Goal: Task Accomplishment & Management: Use online tool/utility

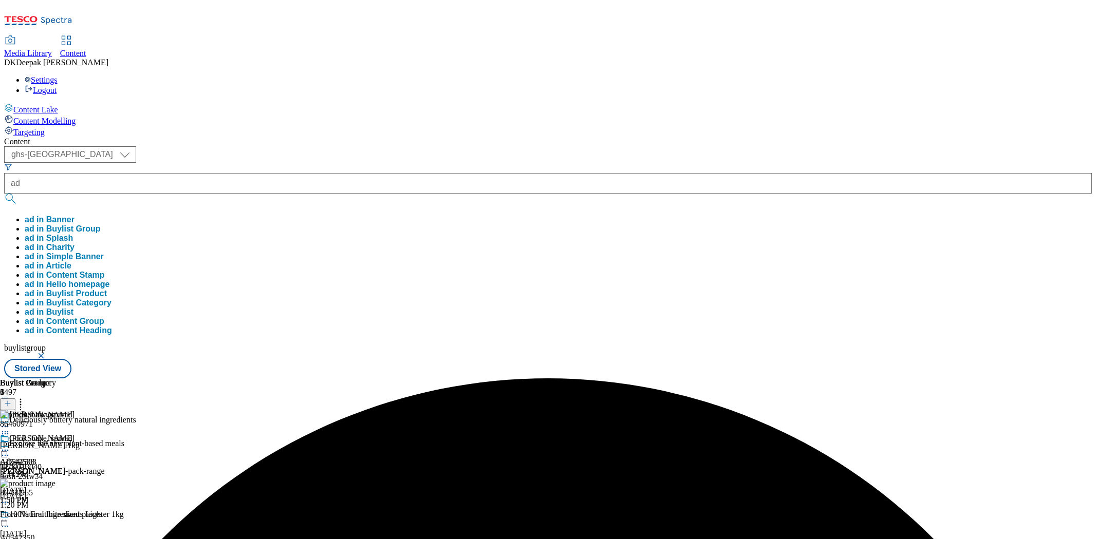
select select "ghs-[GEOGRAPHIC_DATA]"
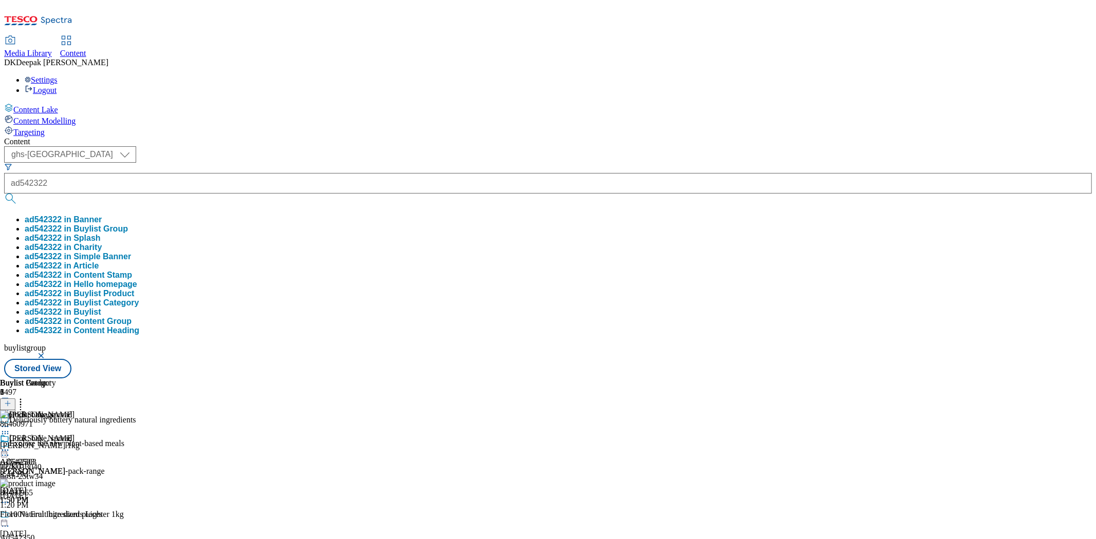
type input "ad542322"
click at [4, 194] on button "submit" at bounding box center [11, 199] width 14 height 10
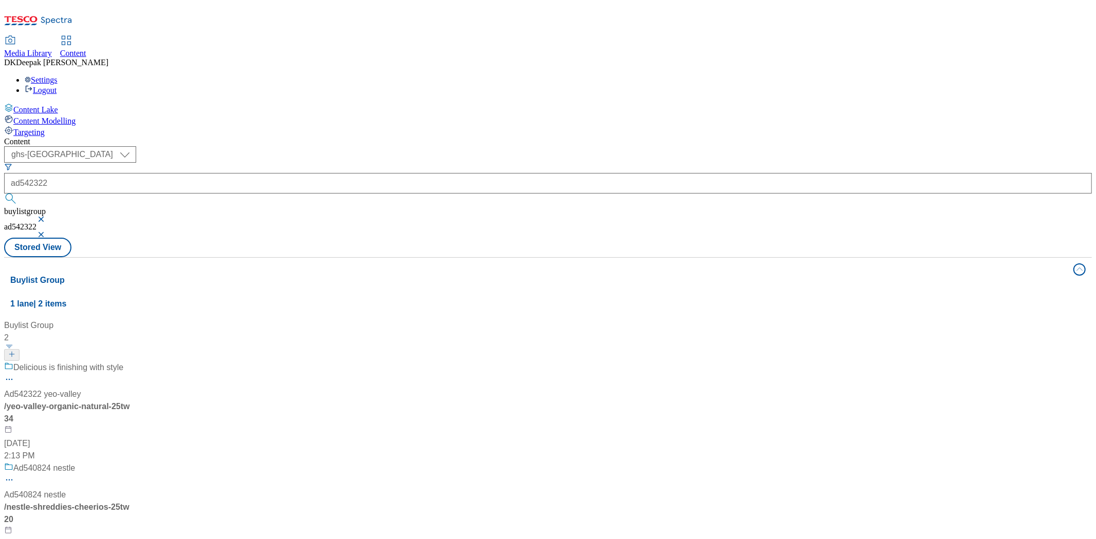
click at [133, 362] on div "Delicious is finishing with style Ad542322 yeo-valley / yeo-valley-organic-natu…" at bounding box center [68, 412] width 128 height 101
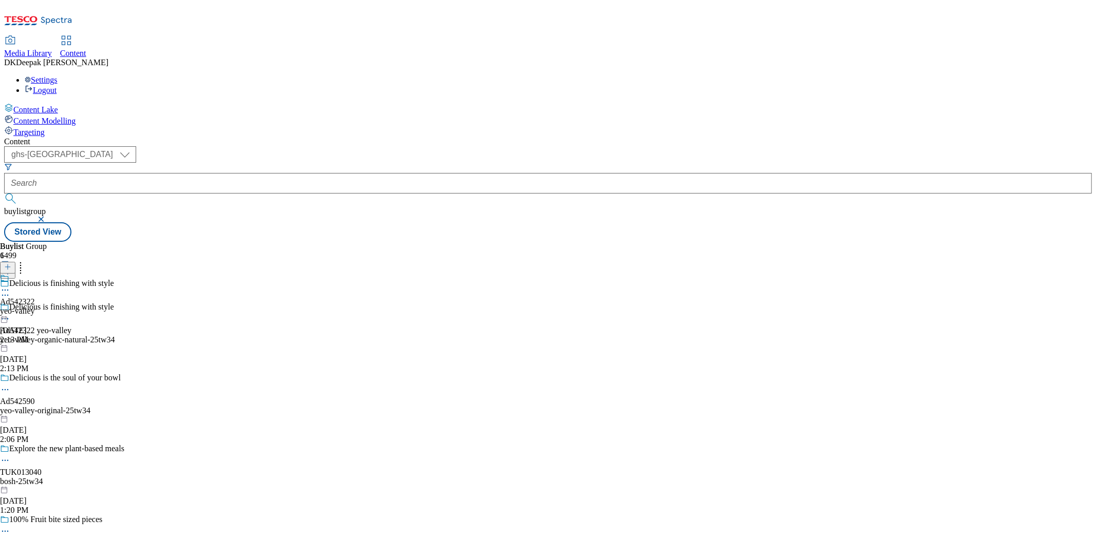
click at [10, 314] on icon at bounding box center [5, 319] width 10 height 10
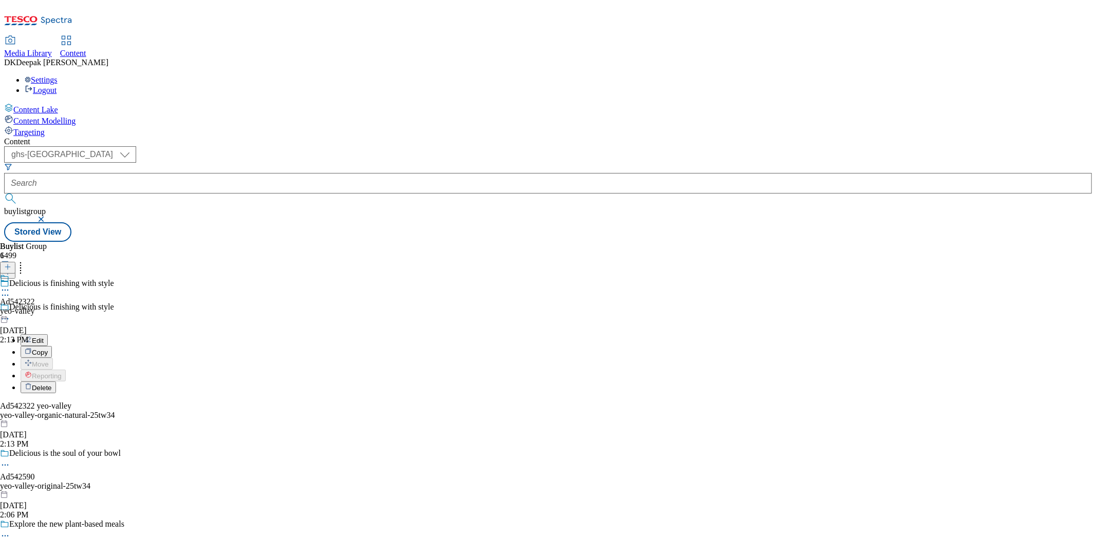
click at [48, 334] on button "Edit" at bounding box center [34, 340] width 27 height 12
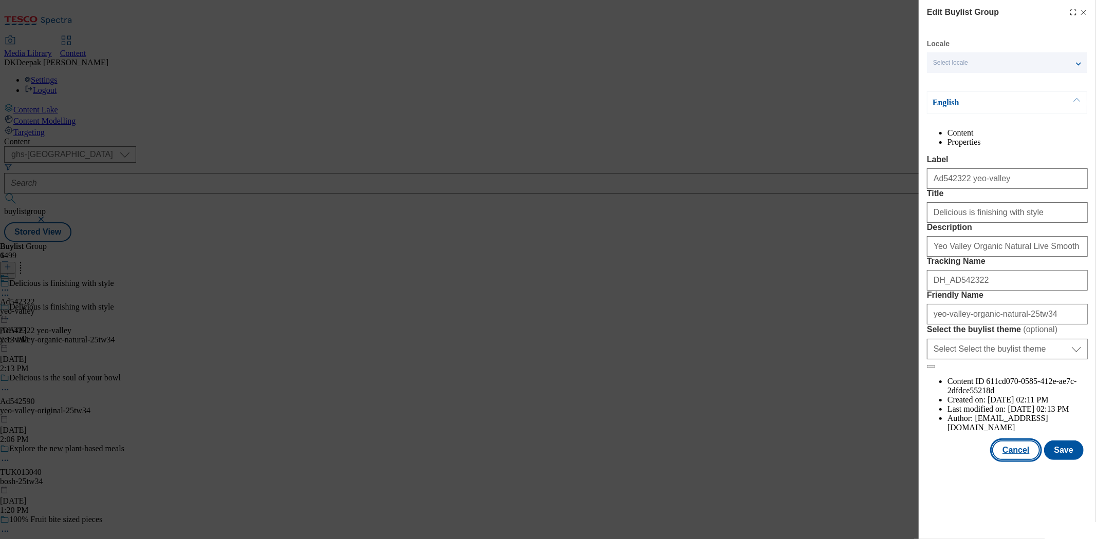
click at [1017, 460] on button "Cancel" at bounding box center [1015, 451] width 47 height 20
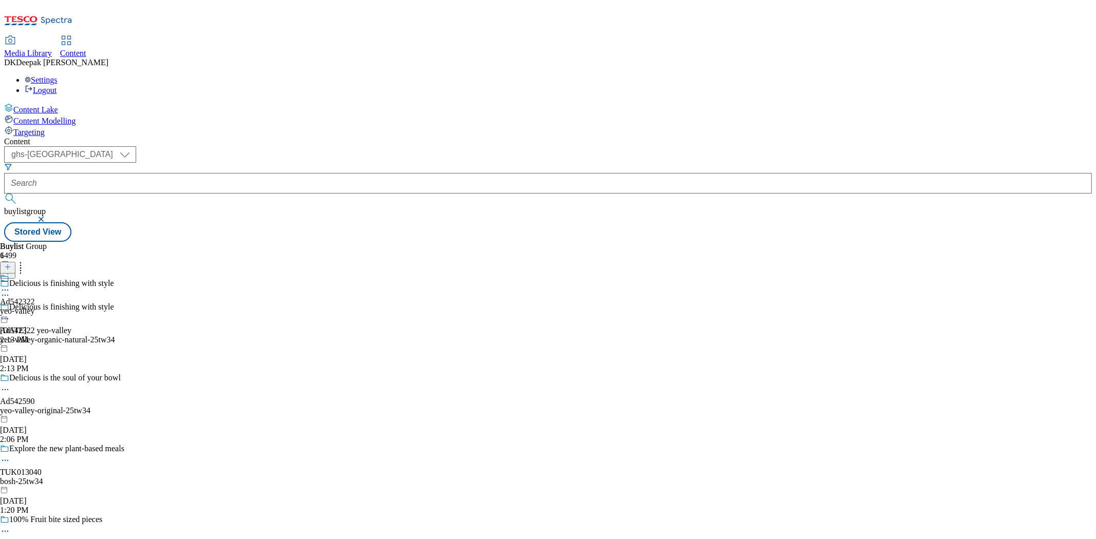
click at [35, 307] on div "yeo-valley" at bounding box center [17, 311] width 35 height 9
click at [10, 309] on icon at bounding box center [5, 314] width 10 height 10
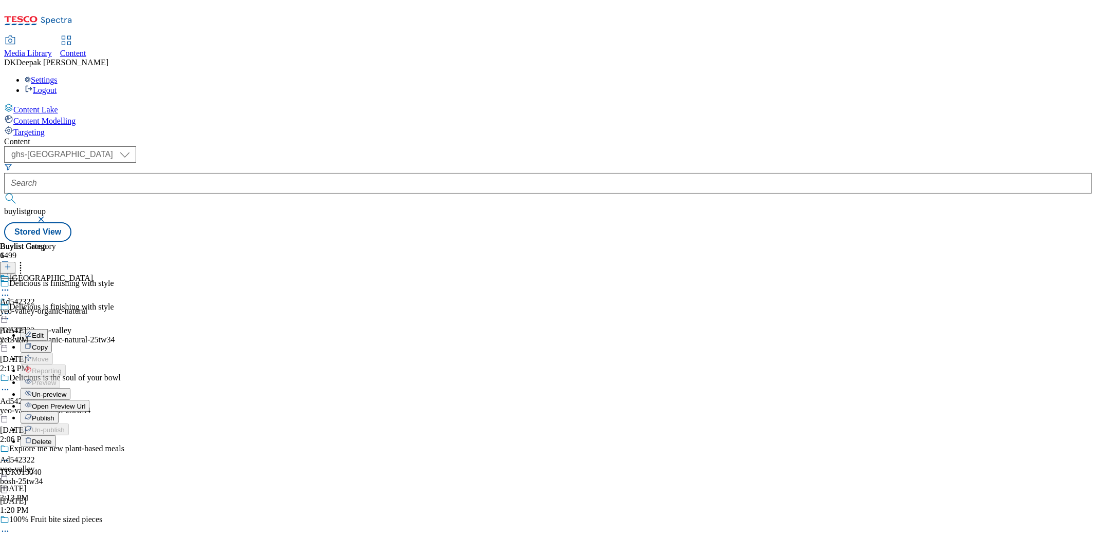
click at [48, 329] on button "Edit" at bounding box center [34, 335] width 27 height 12
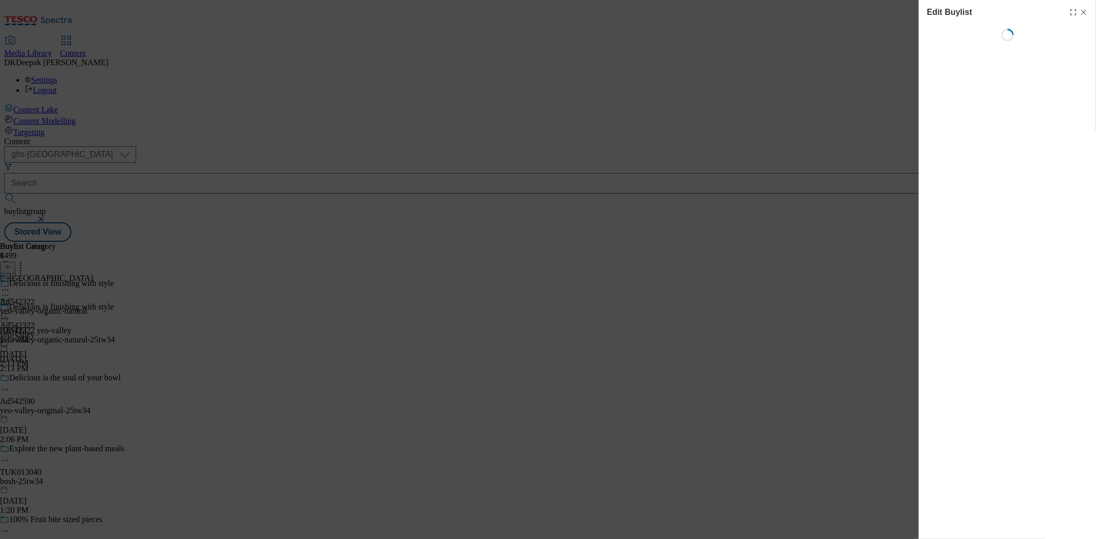
select select "tactical"
select select "supplier funded short term 1-3 weeks"
select select "dunnhumby"
select select "Banner"
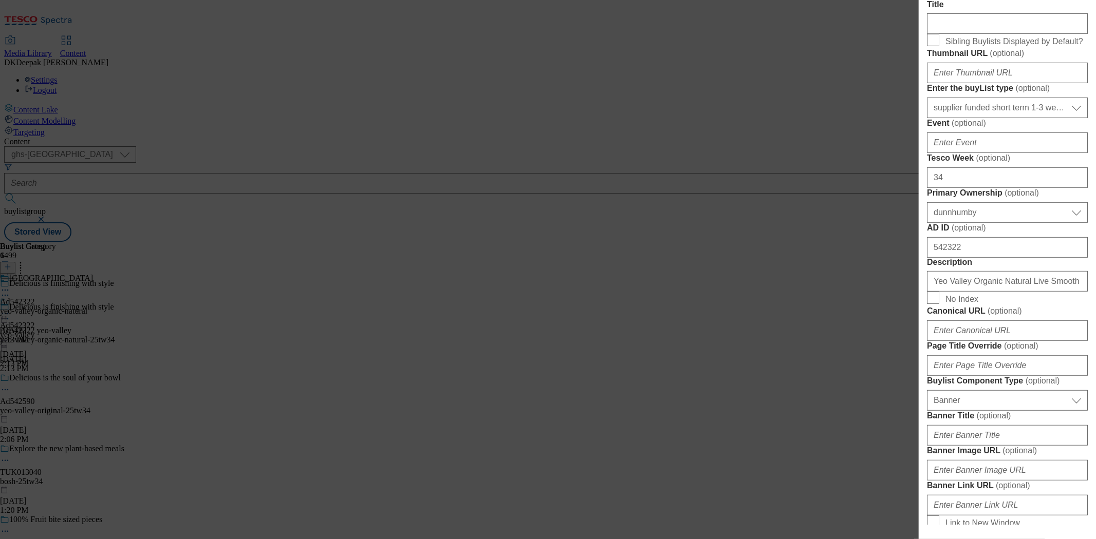
scroll to position [342, 0]
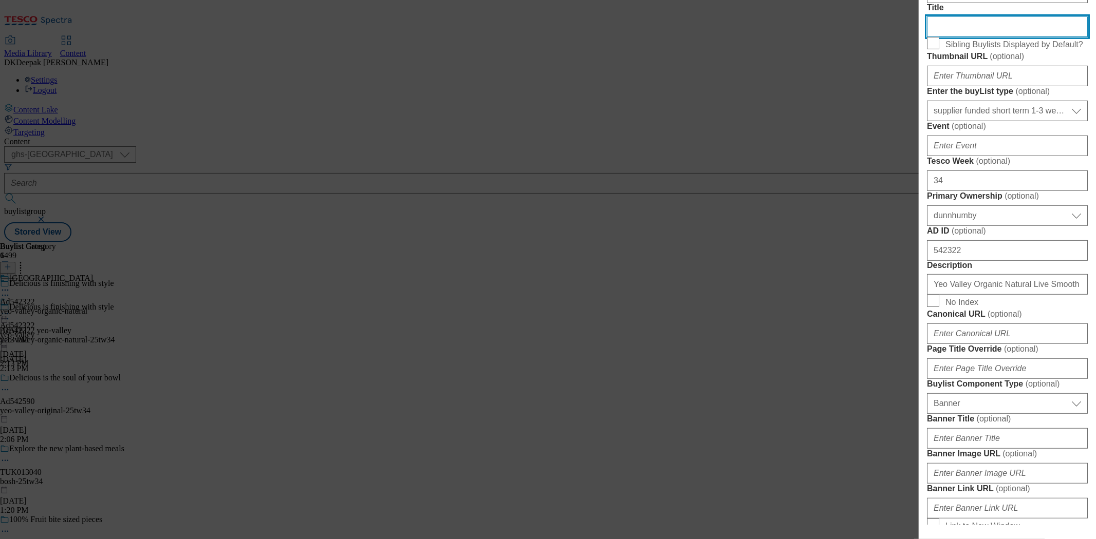
click at [954, 37] on input "Title" at bounding box center [1007, 26] width 161 height 21
paste input "Yeo Got This!"
click at [946, 37] on input "Yeo Got This" at bounding box center [1007, 26] width 161 height 21
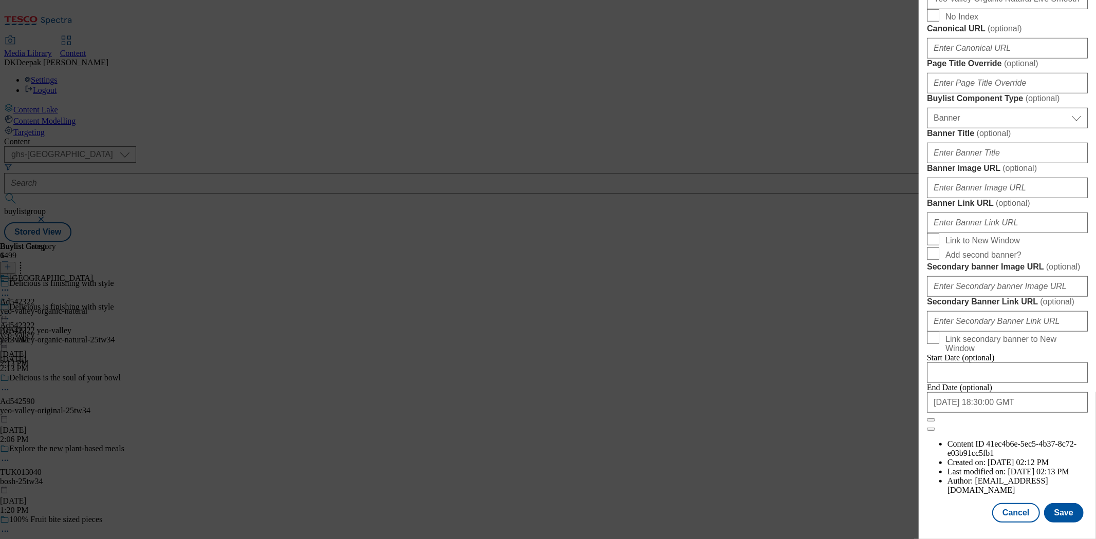
scroll to position [1016, 0]
type input "Yeo got this"
click at [1059, 503] on button "Save" at bounding box center [1064, 513] width 40 height 20
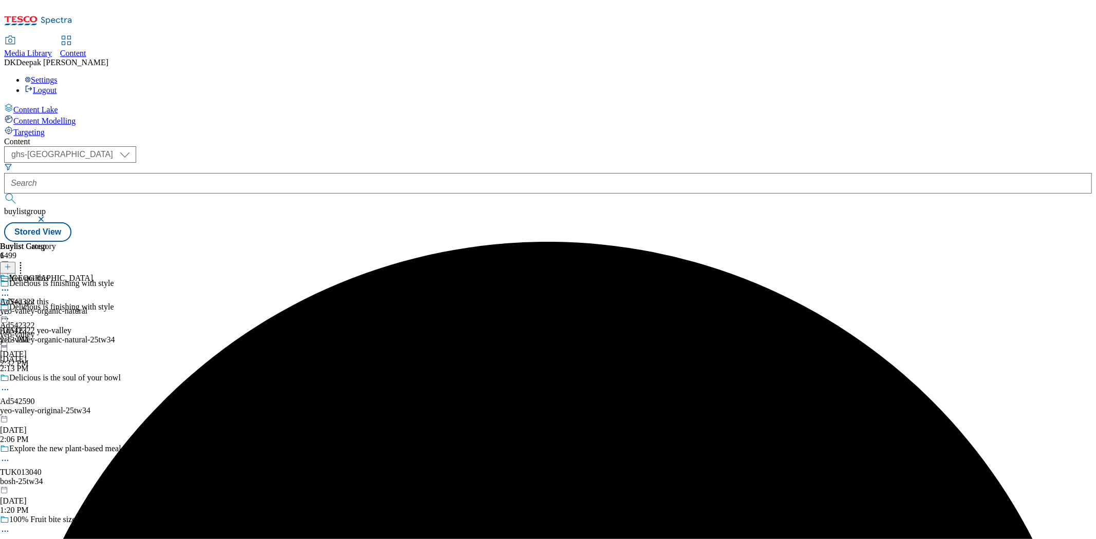
click at [93, 307] on div "yeo-valley-organic-natural" at bounding box center [46, 311] width 93 height 9
click at [10, 309] on icon at bounding box center [5, 314] width 10 height 10
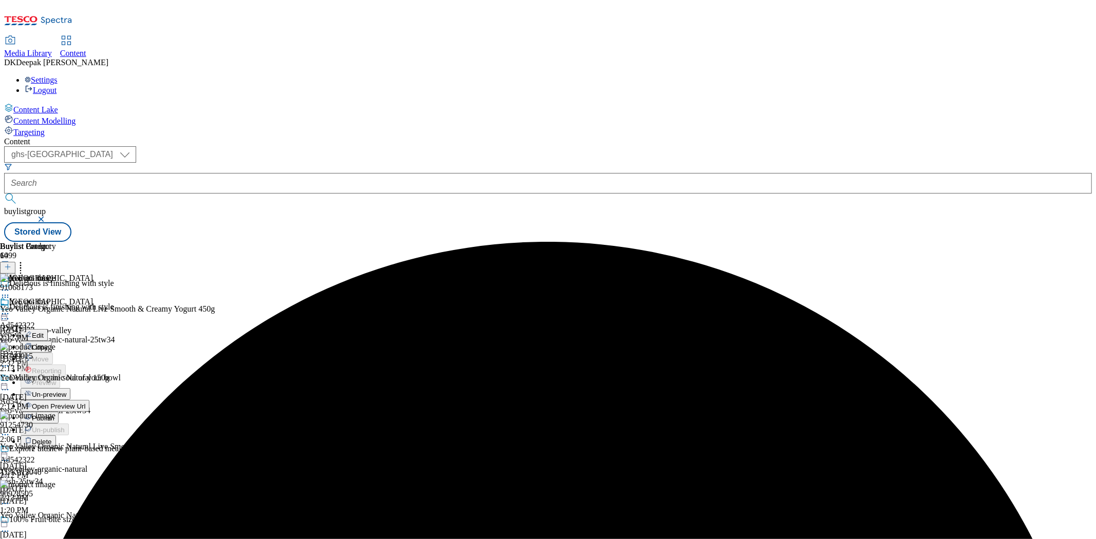
click at [48, 329] on button "Edit" at bounding box center [34, 335] width 27 height 12
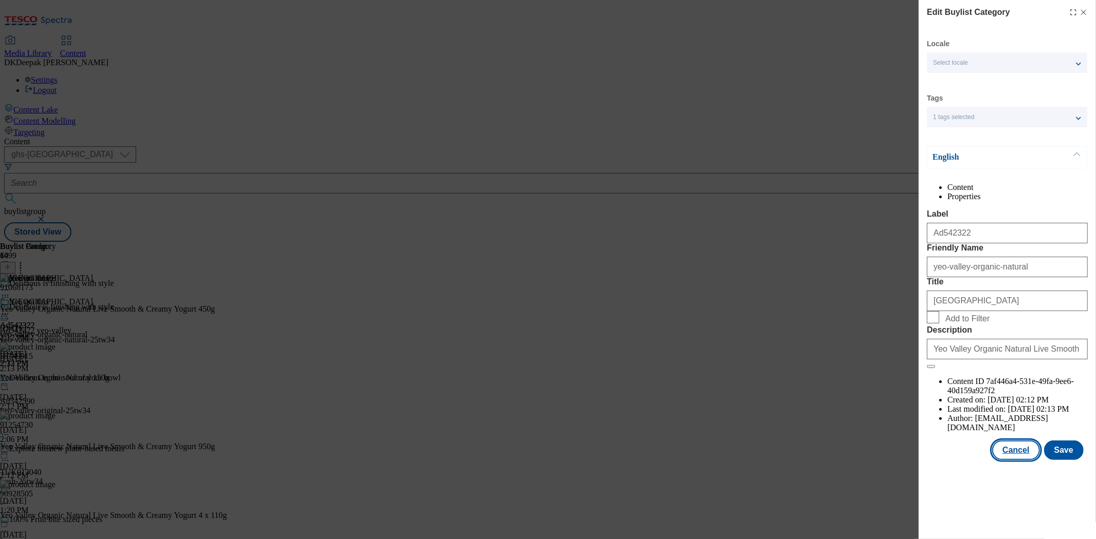
click at [1020, 460] on button "Cancel" at bounding box center [1015, 451] width 47 height 20
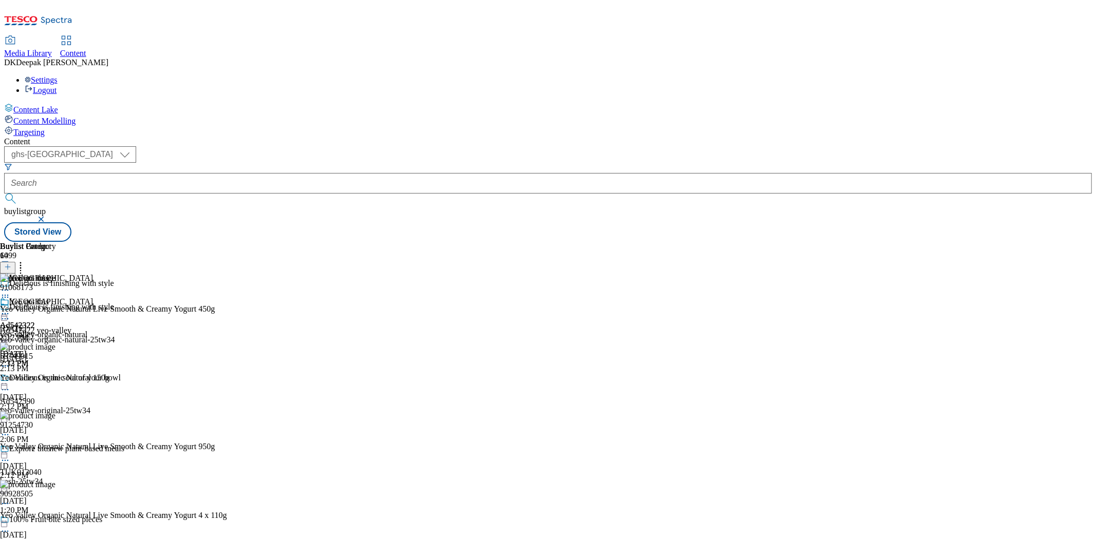
click at [10, 309] on icon at bounding box center [5, 314] width 10 height 10
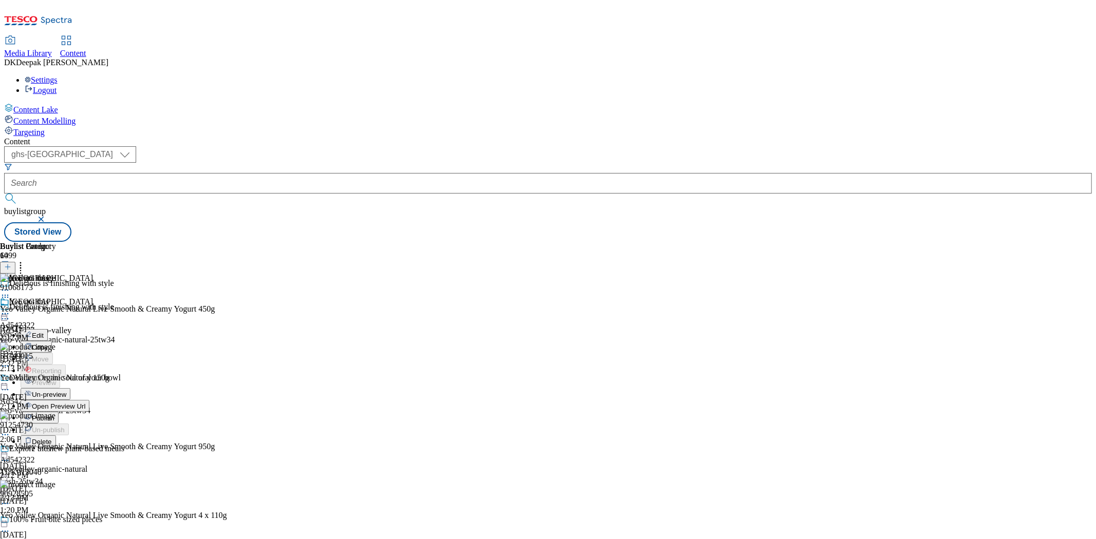
click at [89, 400] on button "Open Preview Url" at bounding box center [55, 406] width 69 height 12
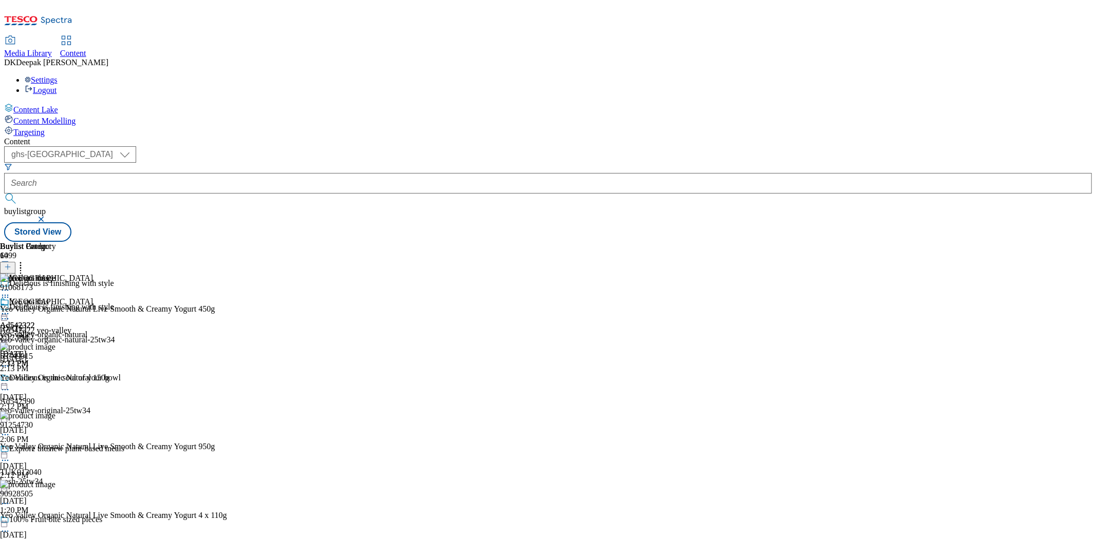
click at [10, 309] on icon at bounding box center [5, 314] width 10 height 10
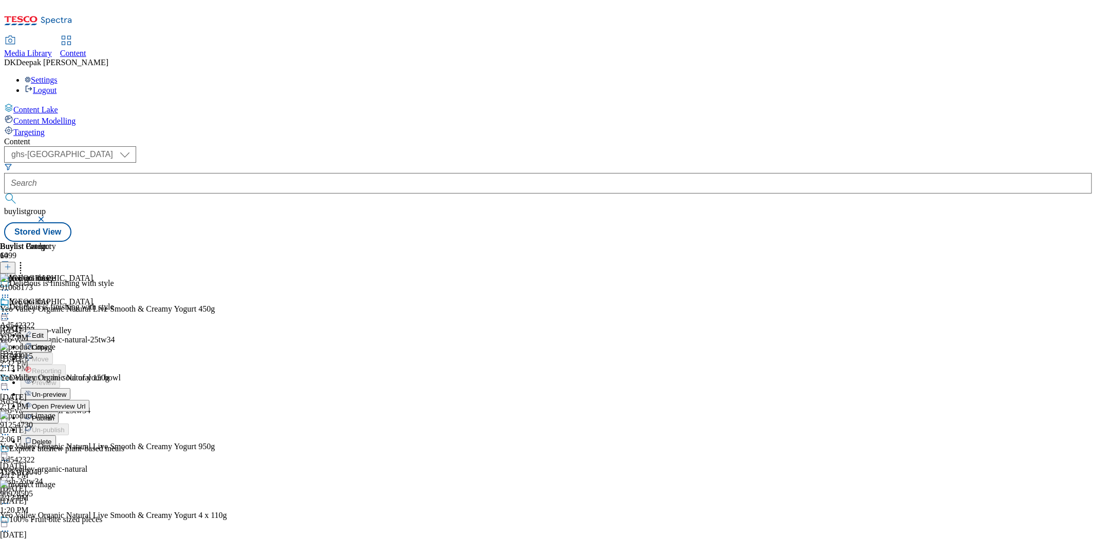
click at [54, 415] on span "Publish" at bounding box center [43, 419] width 23 height 8
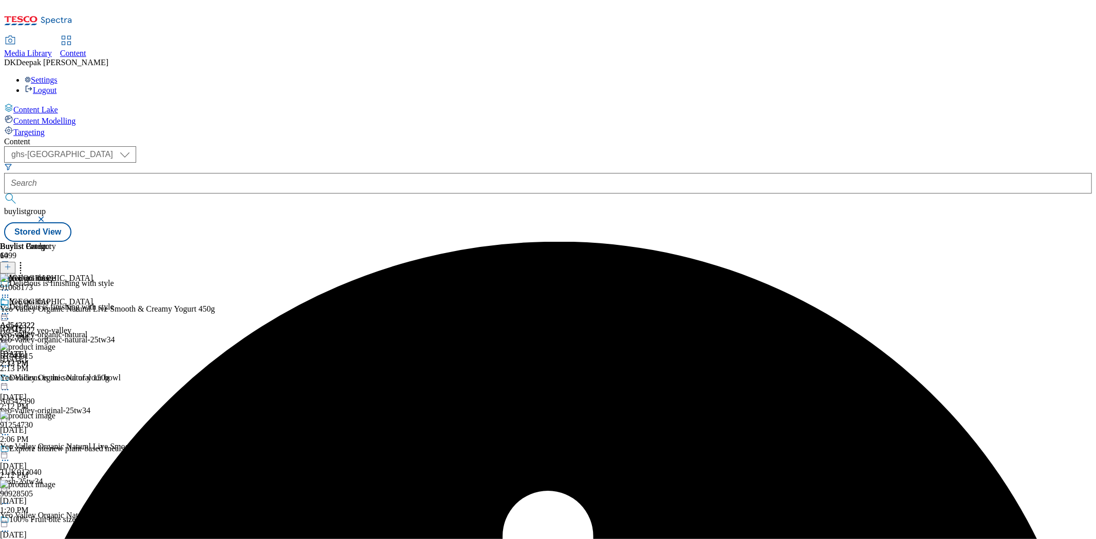
click at [10, 309] on icon at bounding box center [5, 314] width 10 height 10
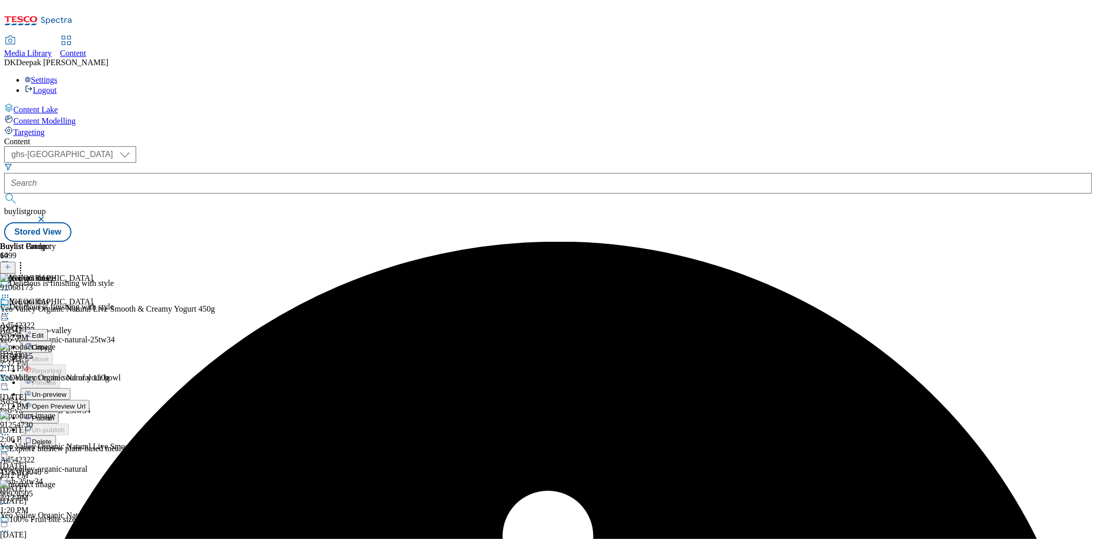
click at [66, 391] on span "Un-preview" at bounding box center [49, 395] width 34 height 8
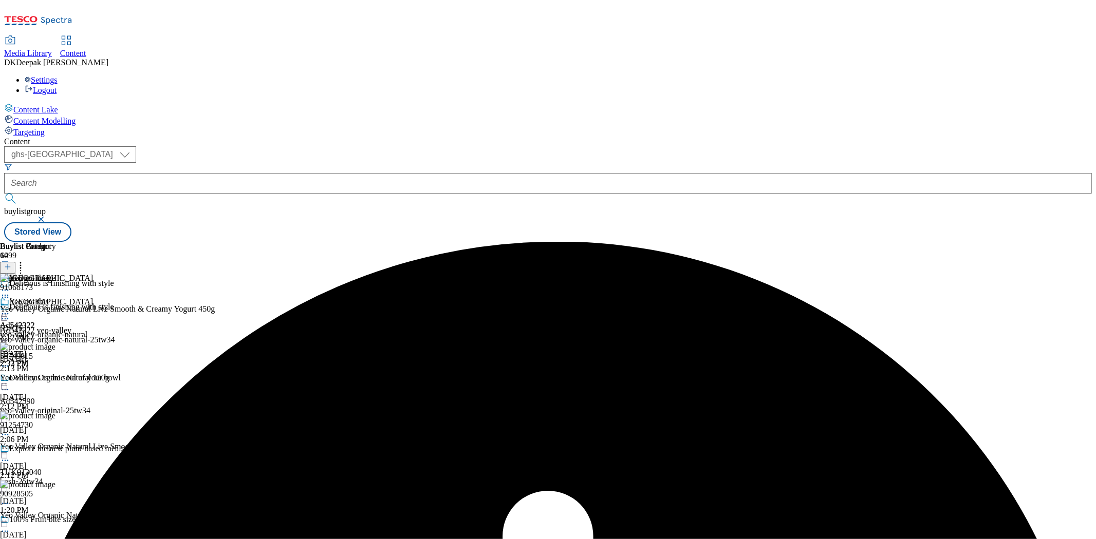
click at [10, 309] on icon at bounding box center [5, 314] width 10 height 10
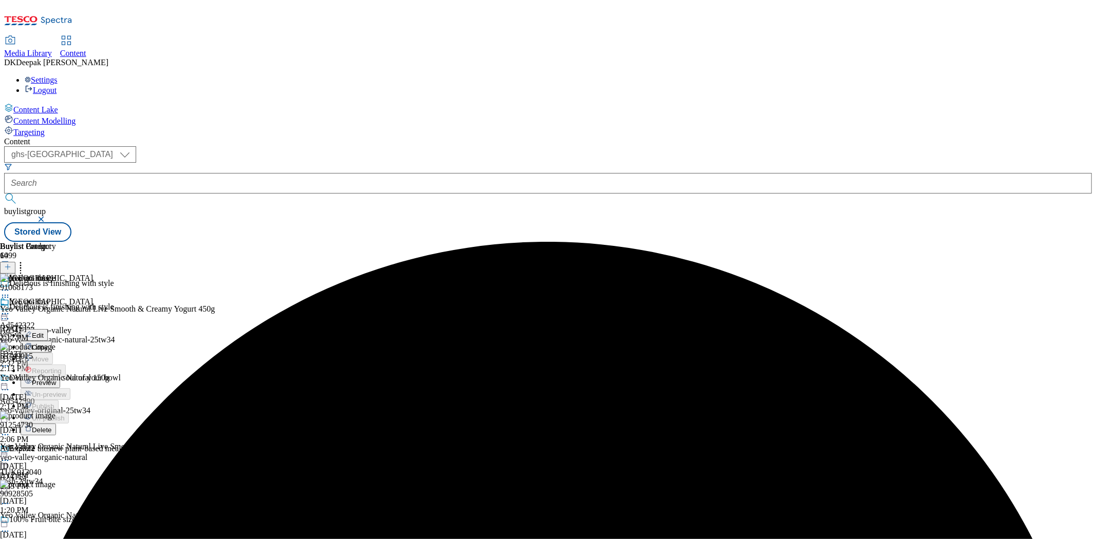
click at [93, 377] on li "Preview" at bounding box center [57, 383] width 72 height 12
click at [10, 309] on icon at bounding box center [5, 314] width 10 height 10
click at [56, 379] on span "Preview" at bounding box center [44, 383] width 24 height 8
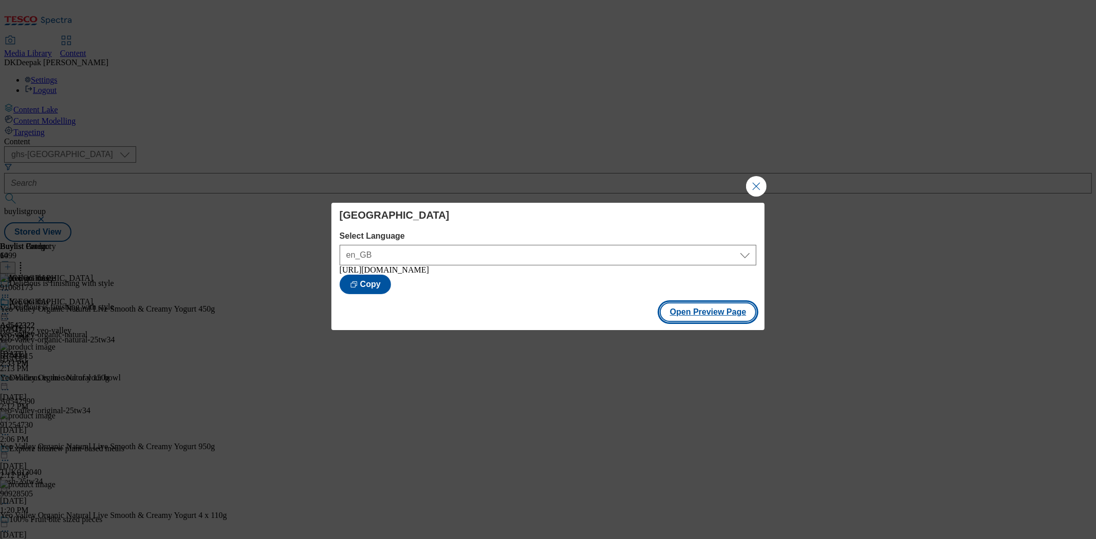
click at [713, 305] on button "Open Preview Page" at bounding box center [708, 313] width 97 height 20
click at [751, 186] on button "Close Modal" at bounding box center [756, 186] width 21 height 21
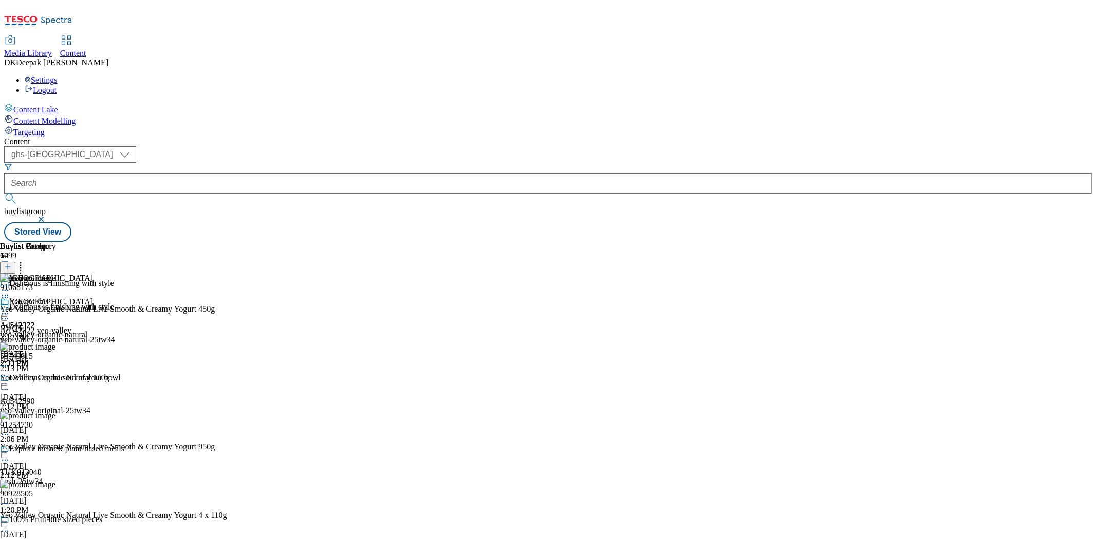
click at [10, 309] on icon at bounding box center [5, 314] width 10 height 10
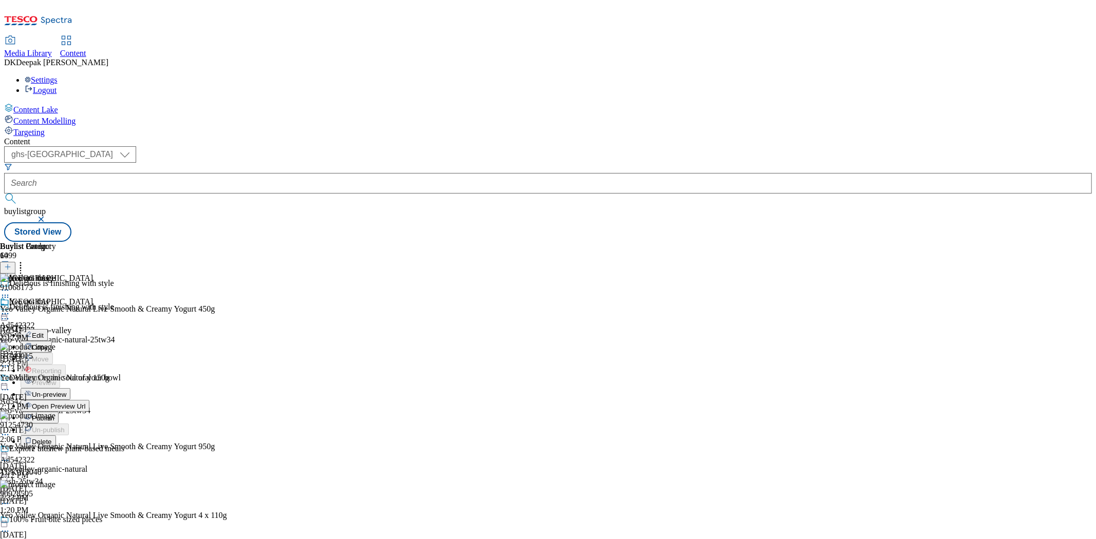
click at [54, 415] on span "Publish" at bounding box center [43, 419] width 23 height 8
